Goal: Check status: Check status

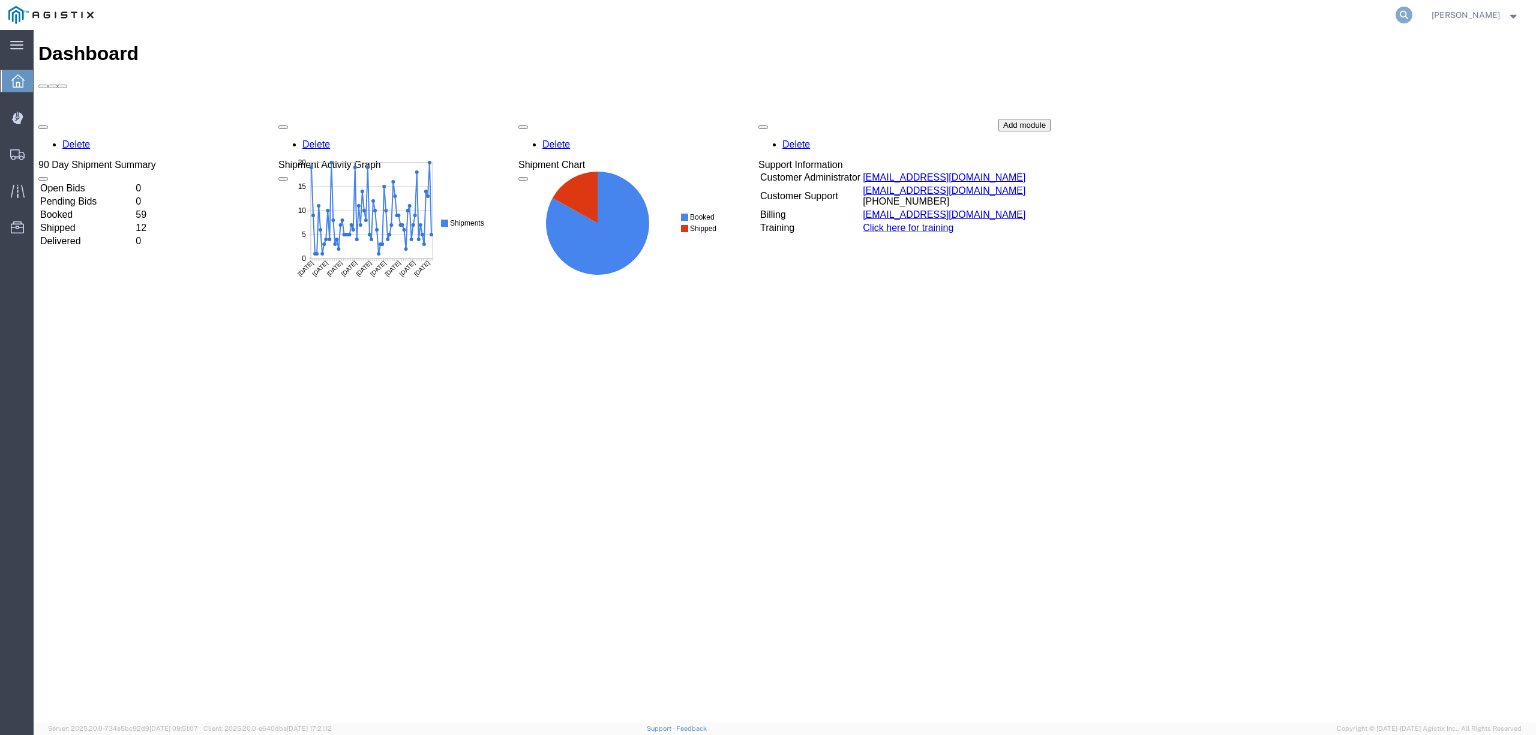
click at [1412, 17] on icon at bounding box center [1404, 15] width 17 height 17
paste input "56463048"
type input "56463048"
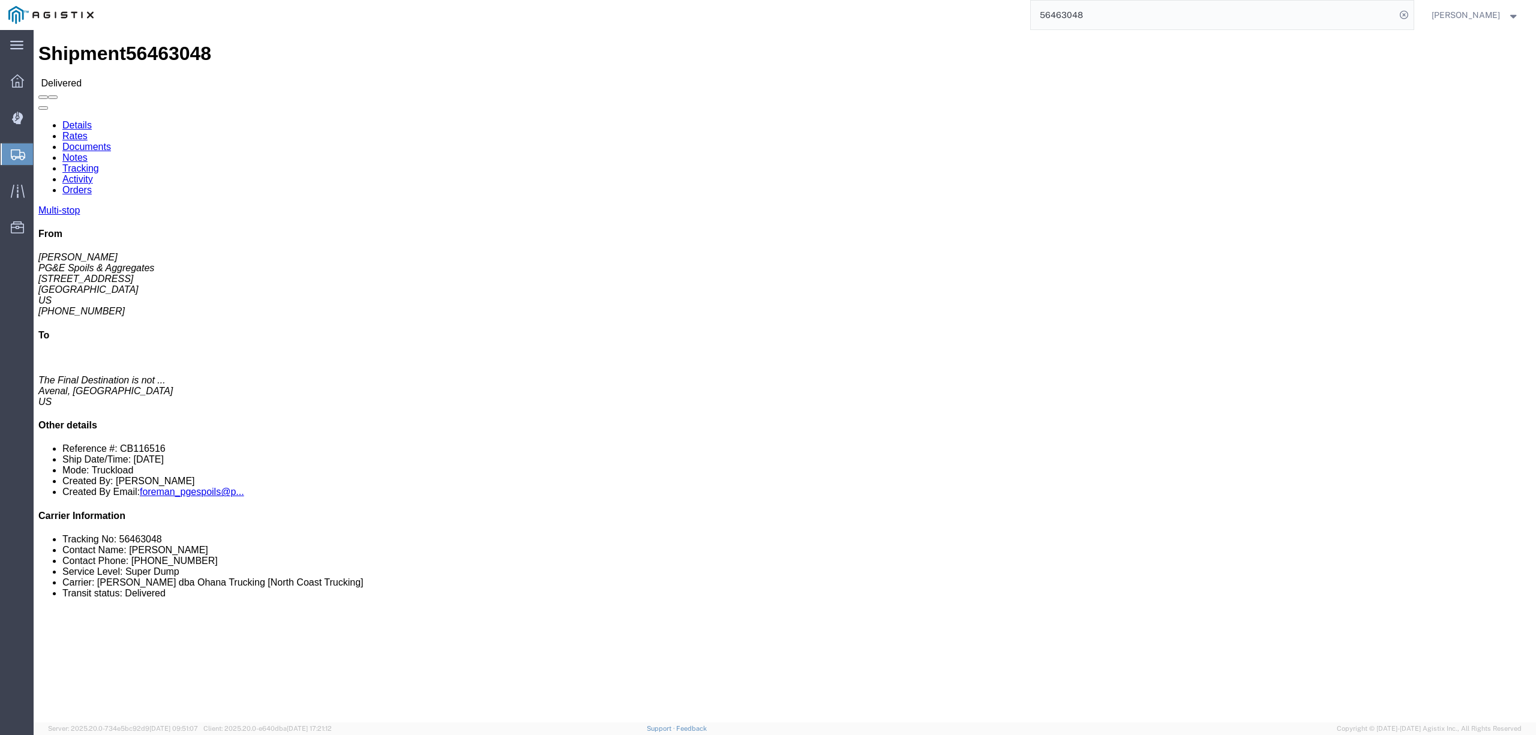
click link "Documents"
